Goal: Information Seeking & Learning: Learn about a topic

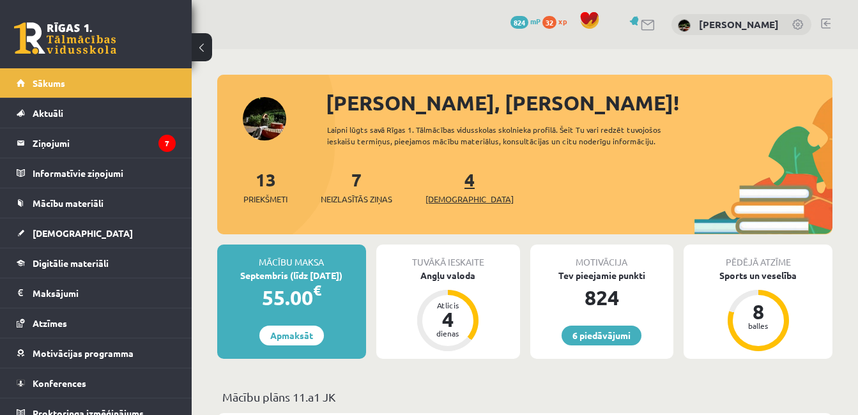
click at [451, 202] on span "[DEMOGRAPHIC_DATA]" at bounding box center [470, 199] width 88 height 13
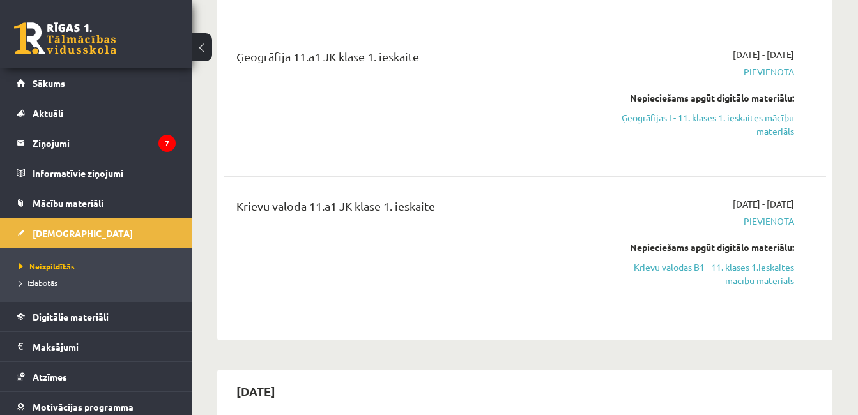
scroll to position [447, 0]
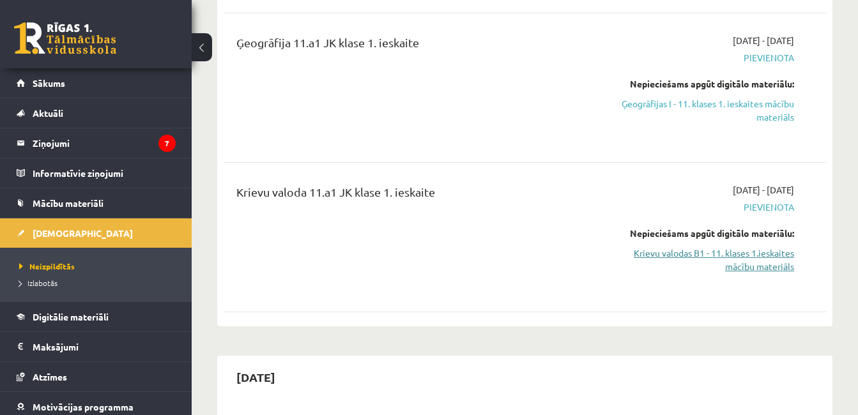
click at [703, 252] on link "Krievu valodas B1 - 11. klases 1.ieskaites mācību materiāls" at bounding box center [707, 260] width 173 height 27
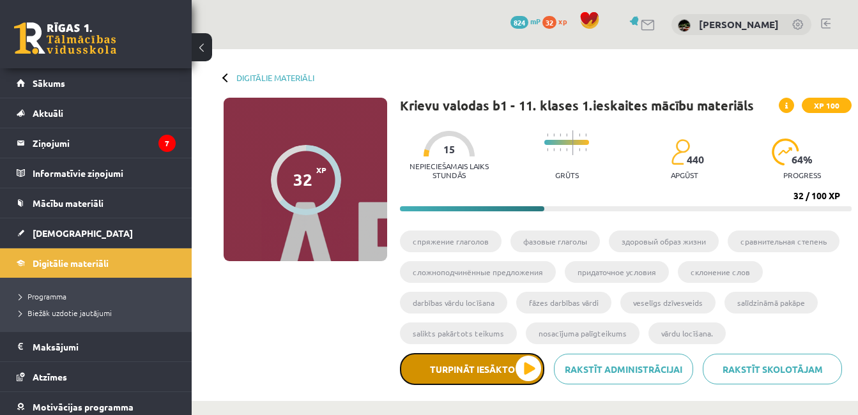
click at [496, 381] on button "Turpināt iesākto" at bounding box center [472, 369] width 144 height 32
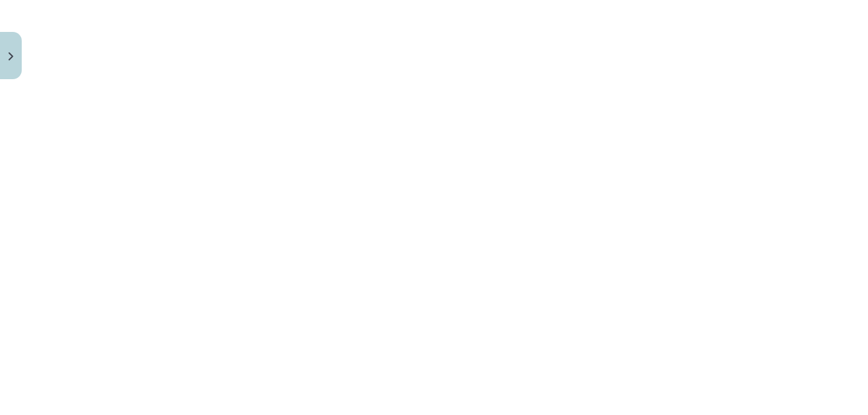
scroll to position [679, 0]
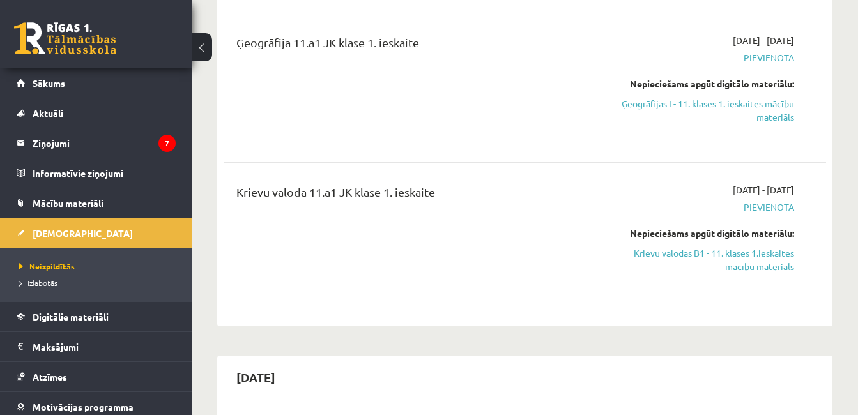
scroll to position [447, 0]
click at [708, 97] on link "Ģeogrāfijas I - 11. klases 1. ieskaites mācību materiāls" at bounding box center [707, 110] width 173 height 27
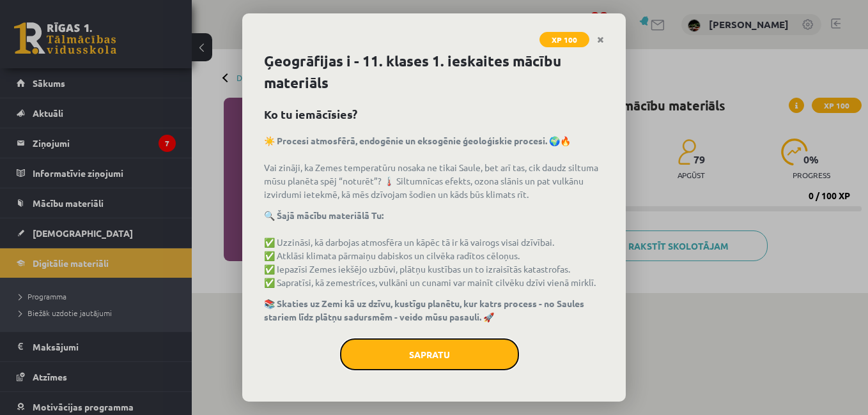
click at [426, 350] on button "Sapratu" at bounding box center [429, 355] width 179 height 32
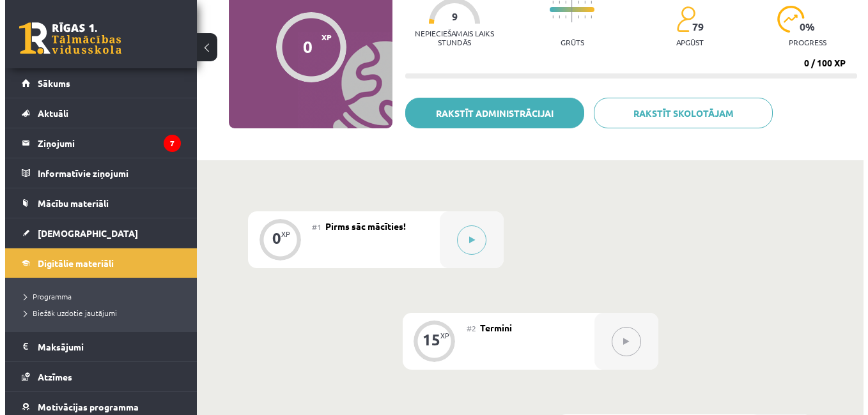
scroll to position [128, 0]
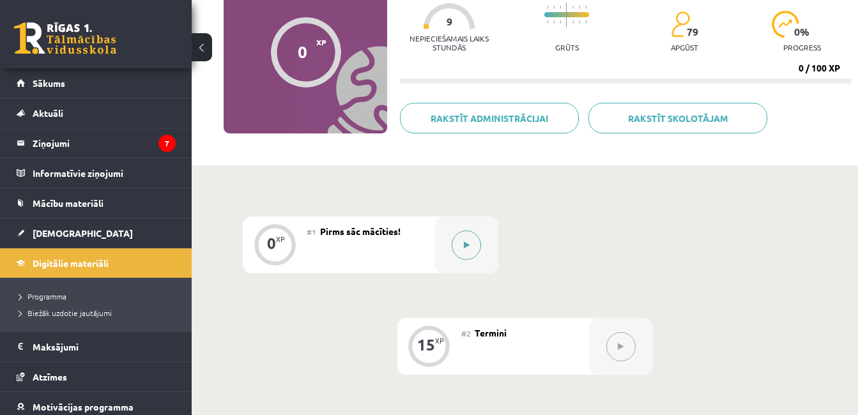
click at [477, 244] on button at bounding box center [466, 245] width 29 height 29
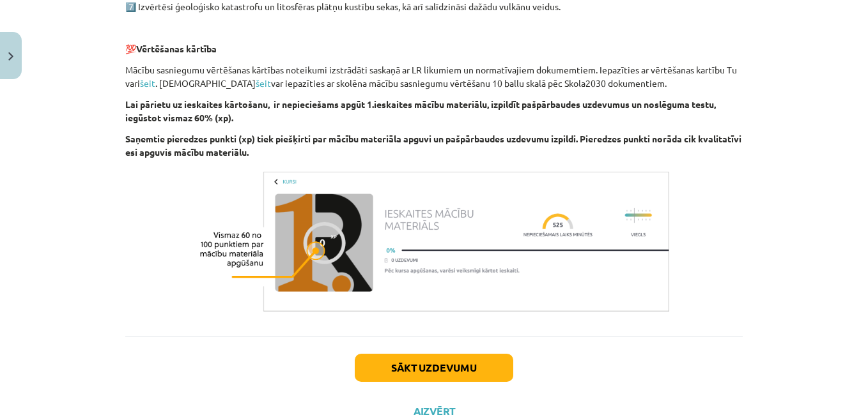
scroll to position [809, 0]
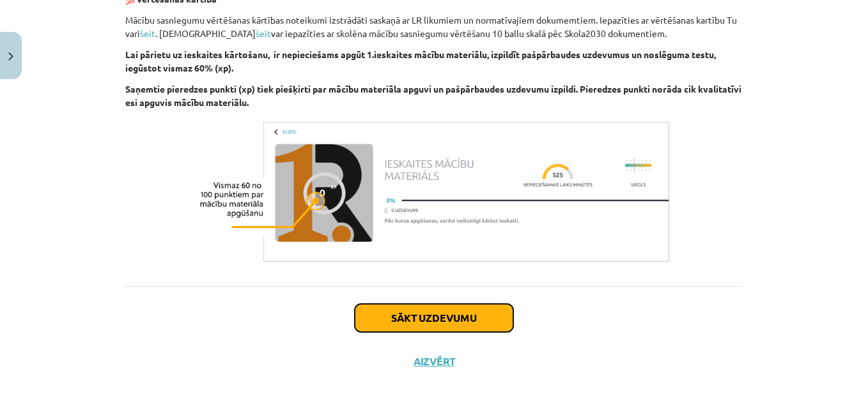
click at [383, 313] on button "Sākt uzdevumu" at bounding box center [434, 318] width 159 height 28
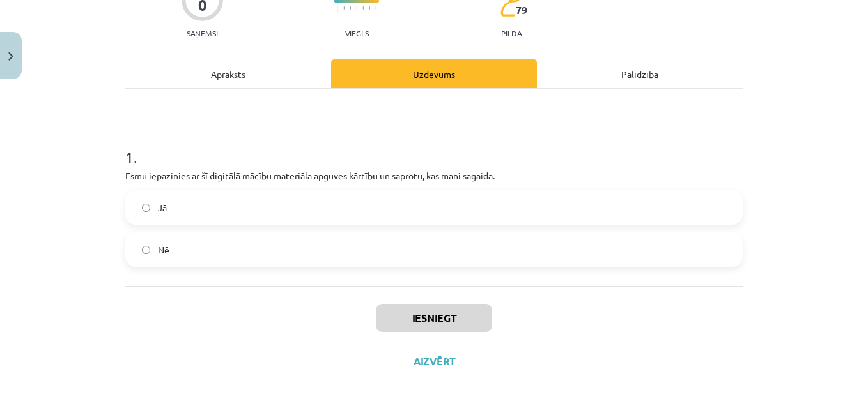
scroll to position [32, 0]
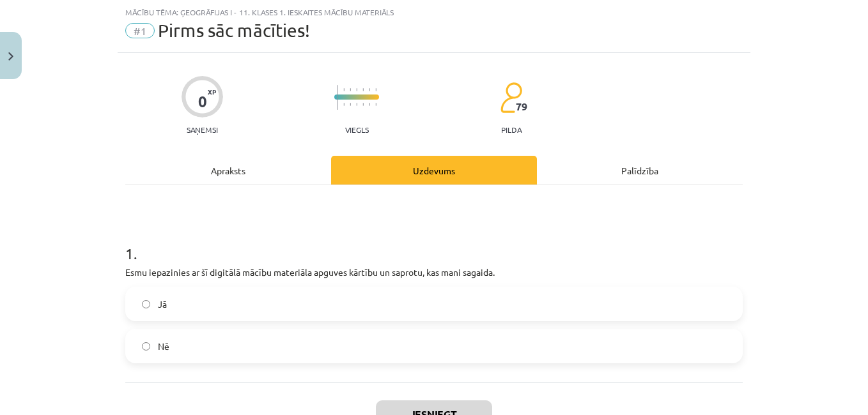
click at [171, 309] on label "Jā" at bounding box center [434, 304] width 615 height 32
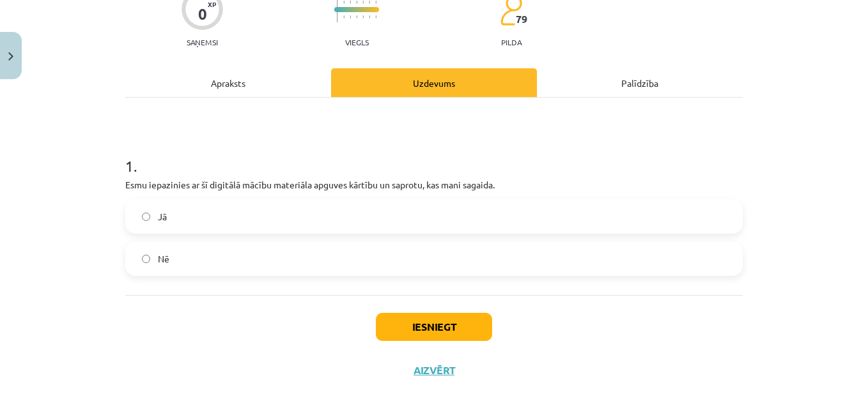
scroll to position [128, 0]
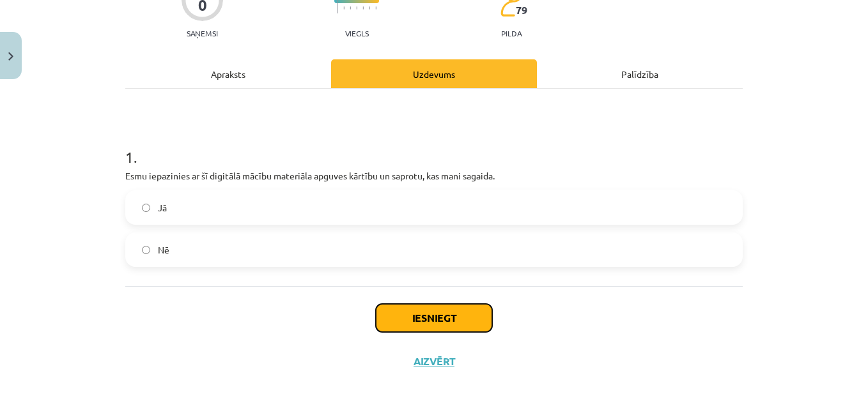
click at [397, 323] on button "Iesniegt" at bounding box center [434, 318] width 116 height 28
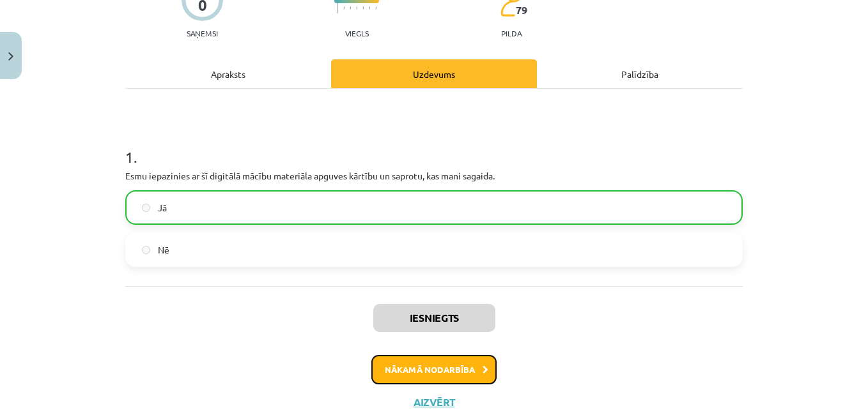
click at [398, 375] on button "Nākamā nodarbība" at bounding box center [433, 369] width 125 height 29
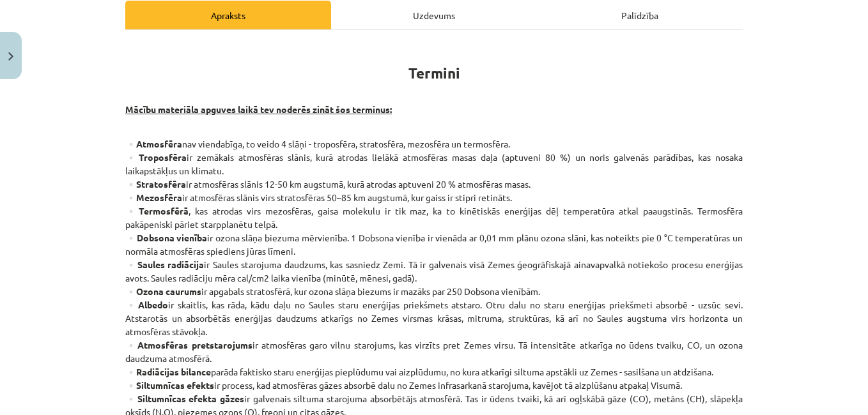
scroll to position [208, 0]
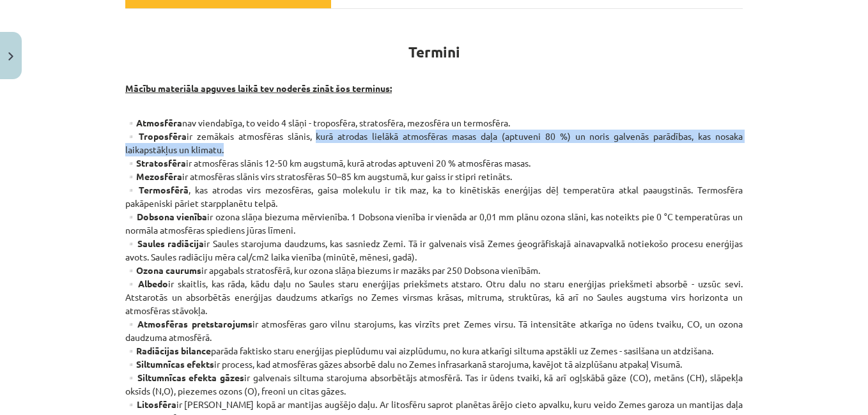
drag, startPoint x: 311, startPoint y: 133, endPoint x: 585, endPoint y: 148, distance: 274.6
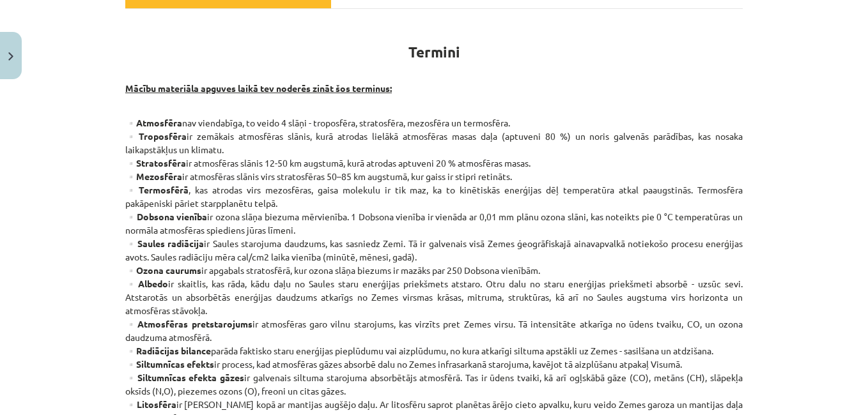
drag, startPoint x: 585, startPoint y: 148, endPoint x: 591, endPoint y: 156, distance: 10.1
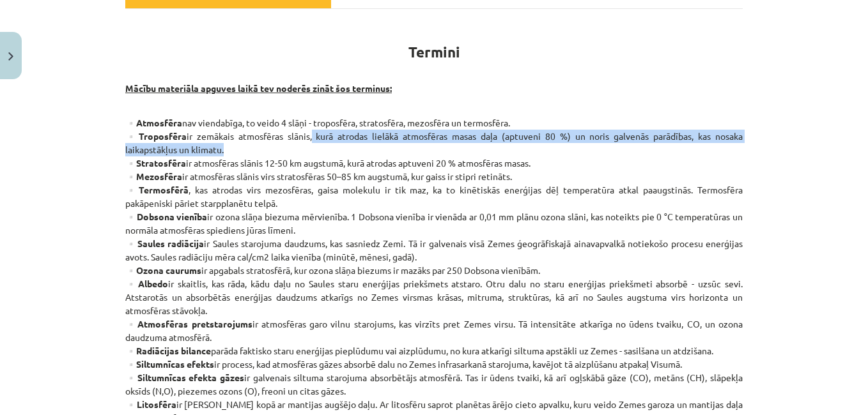
drag, startPoint x: 306, startPoint y: 134, endPoint x: 310, endPoint y: 150, distance: 16.4
drag, startPoint x: 309, startPoint y: 131, endPoint x: 309, endPoint y: 146, distance: 15.3
